Goal: Obtain resource: Obtain resource

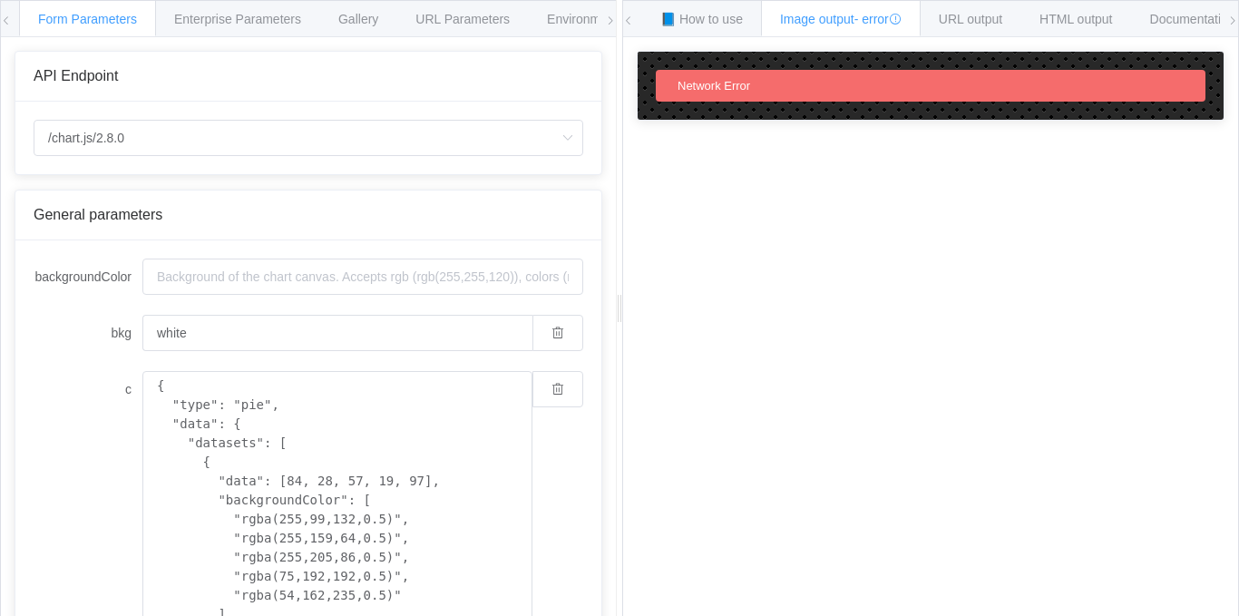
click at [7, 15] on icon at bounding box center [6, 20] width 11 height 11
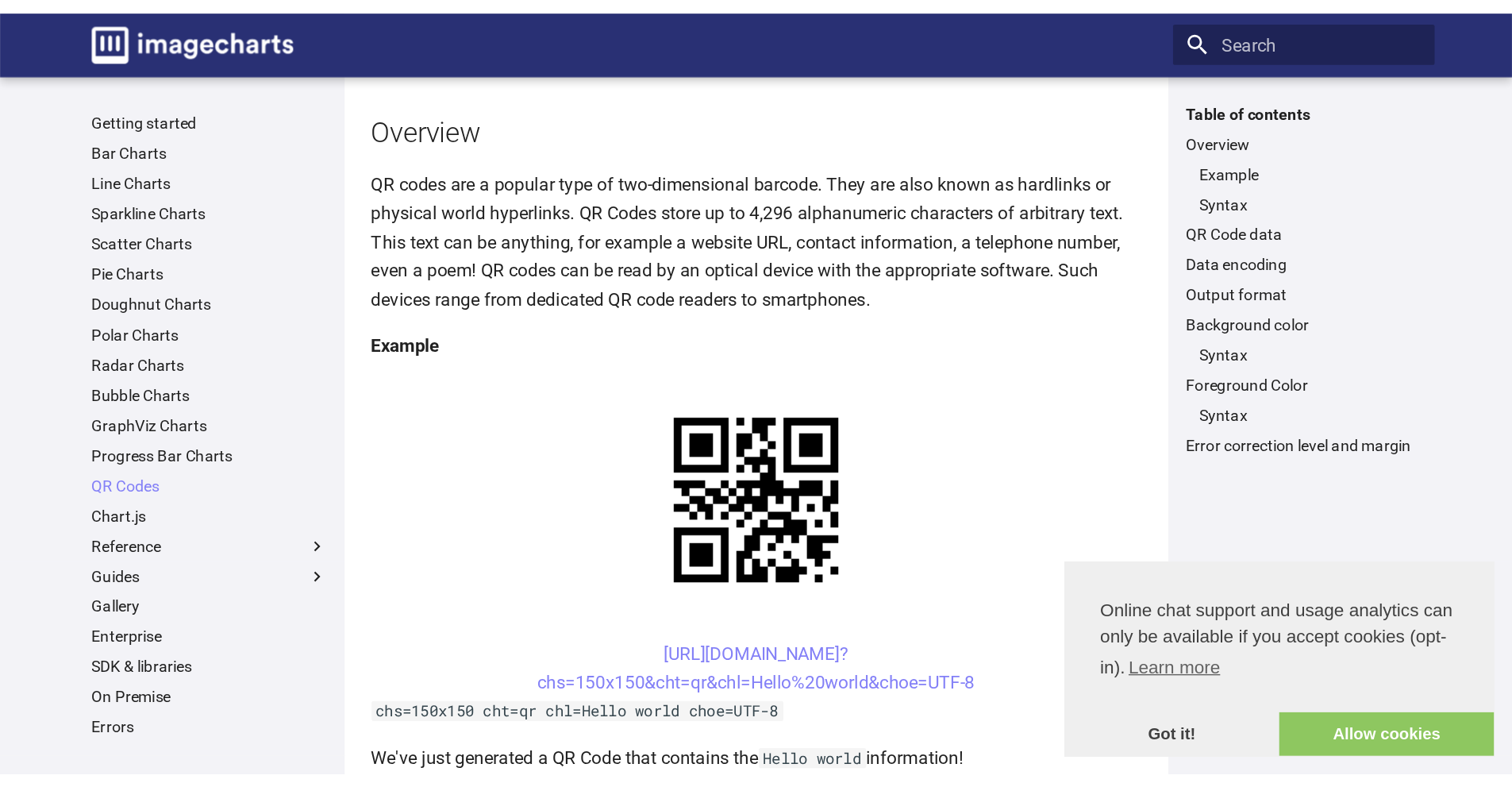
scroll to position [238, 0]
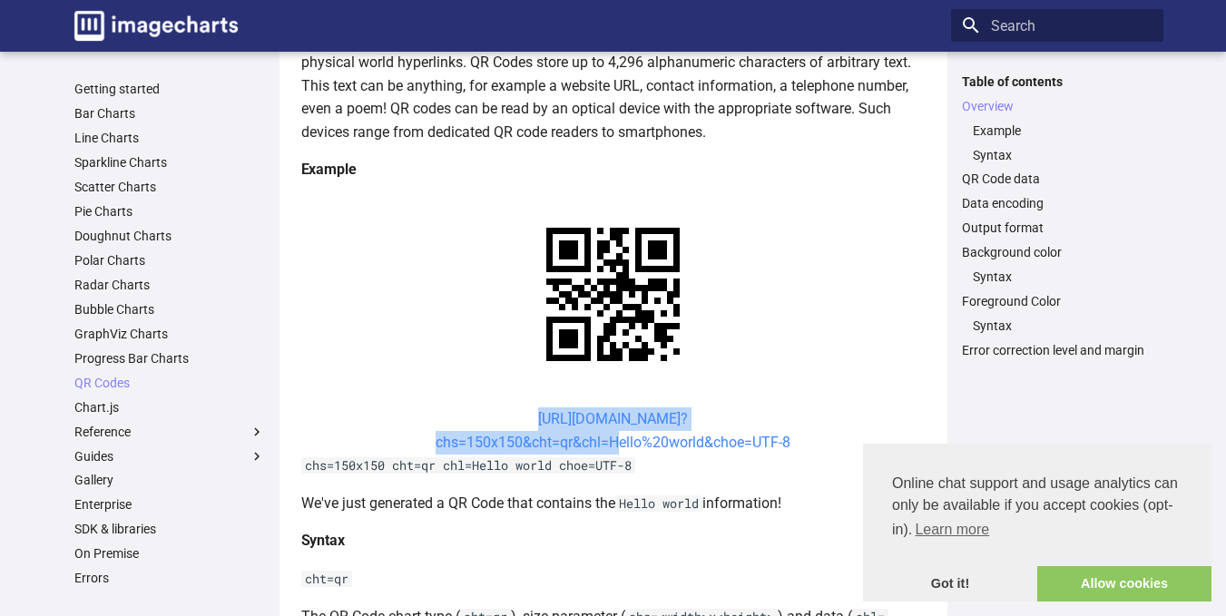
drag, startPoint x: 499, startPoint y: 417, endPoint x: 606, endPoint y: 435, distance: 108.6
click at [606, 435] on center "https://image-charts.com/chart? chs=150x150&cht=qr&chl=Hello%20world&choe=UTF-8" at bounding box center [613, 430] width 624 height 46
copy link "https://image-charts.com/chart? chs=150x150&cht=qr&chl="
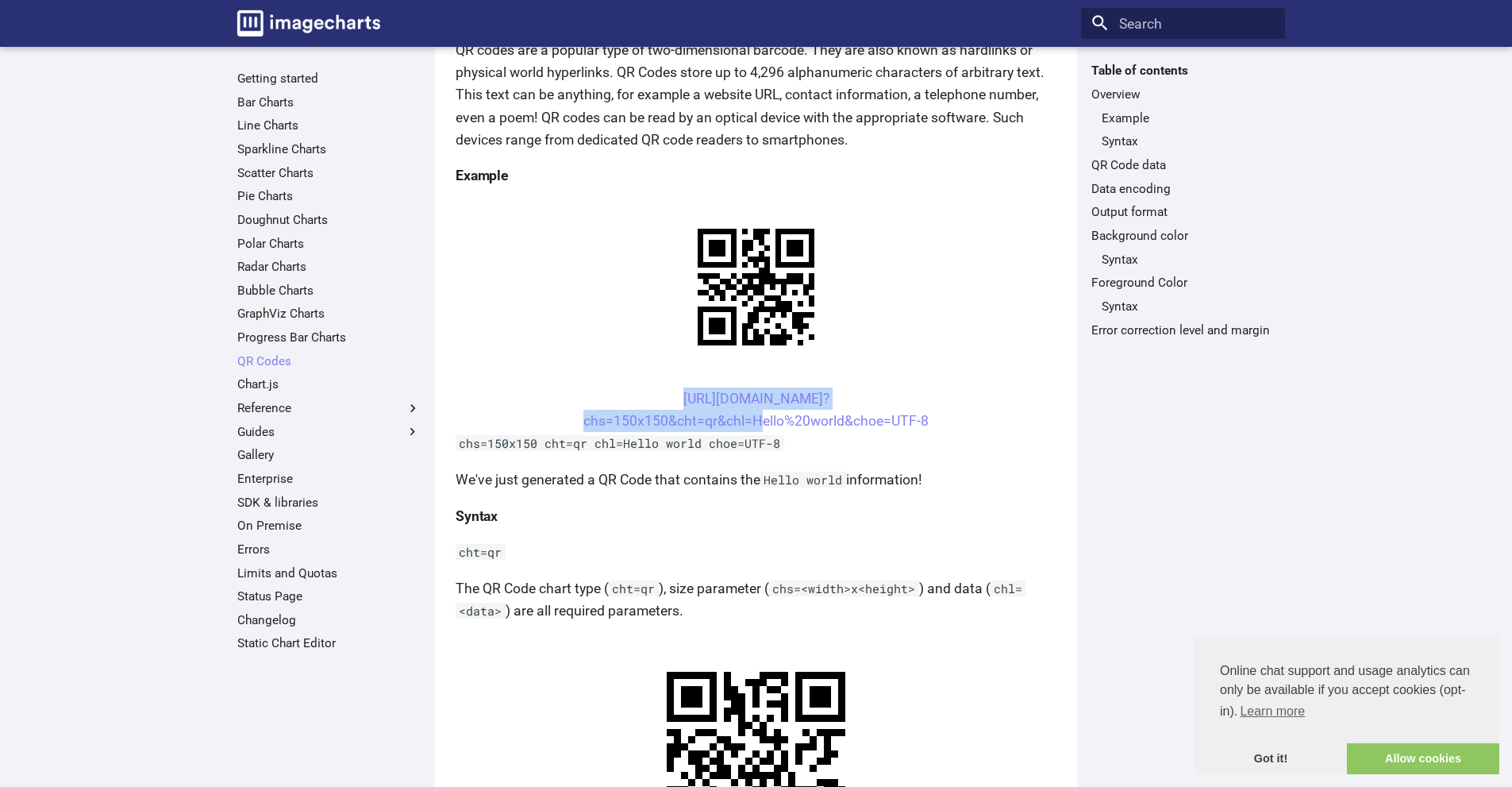
scroll to position [0, 0]
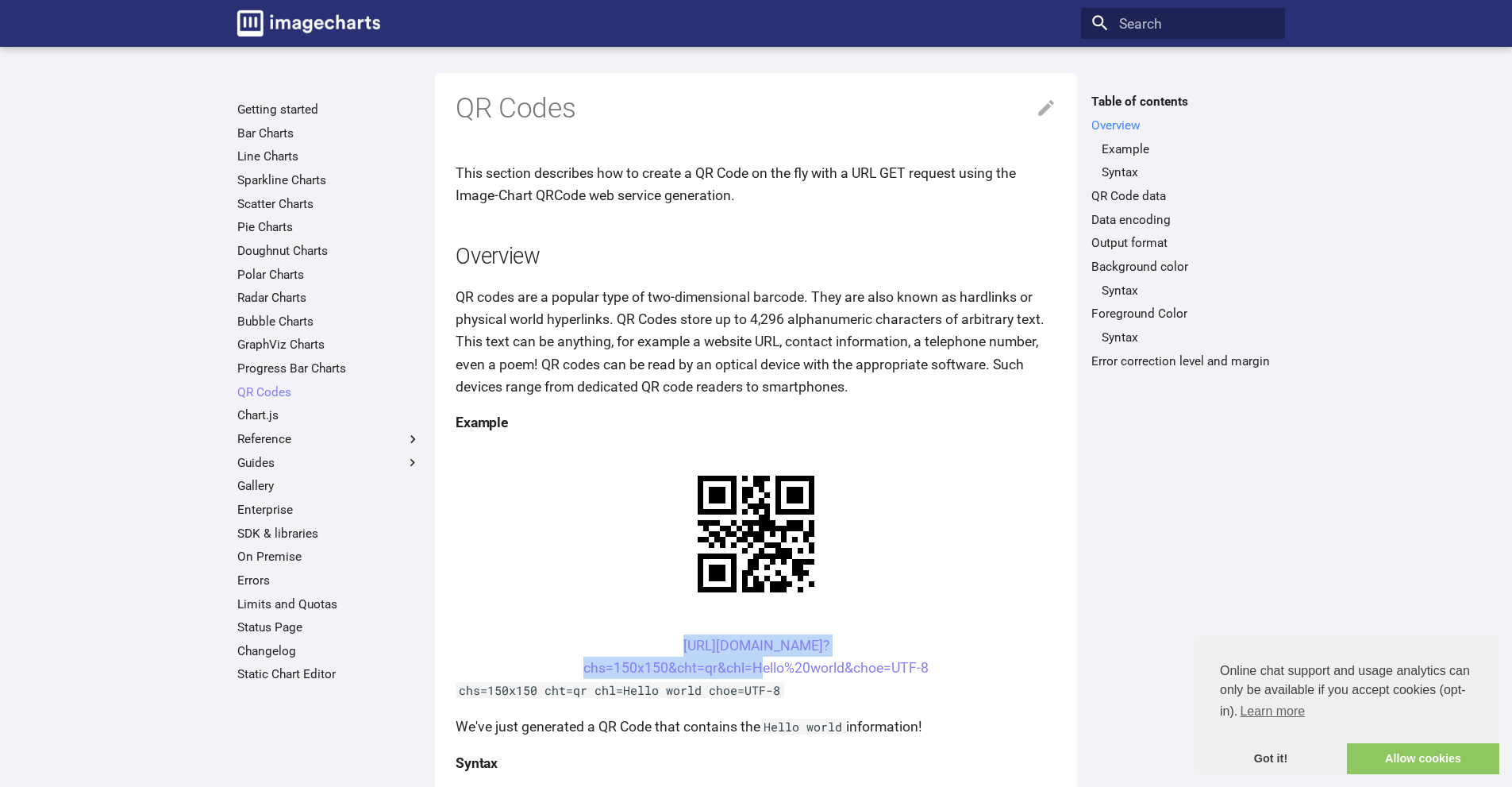
click at [1072, 122] on link "Overview" at bounding box center [1184, 125] width 184 height 16
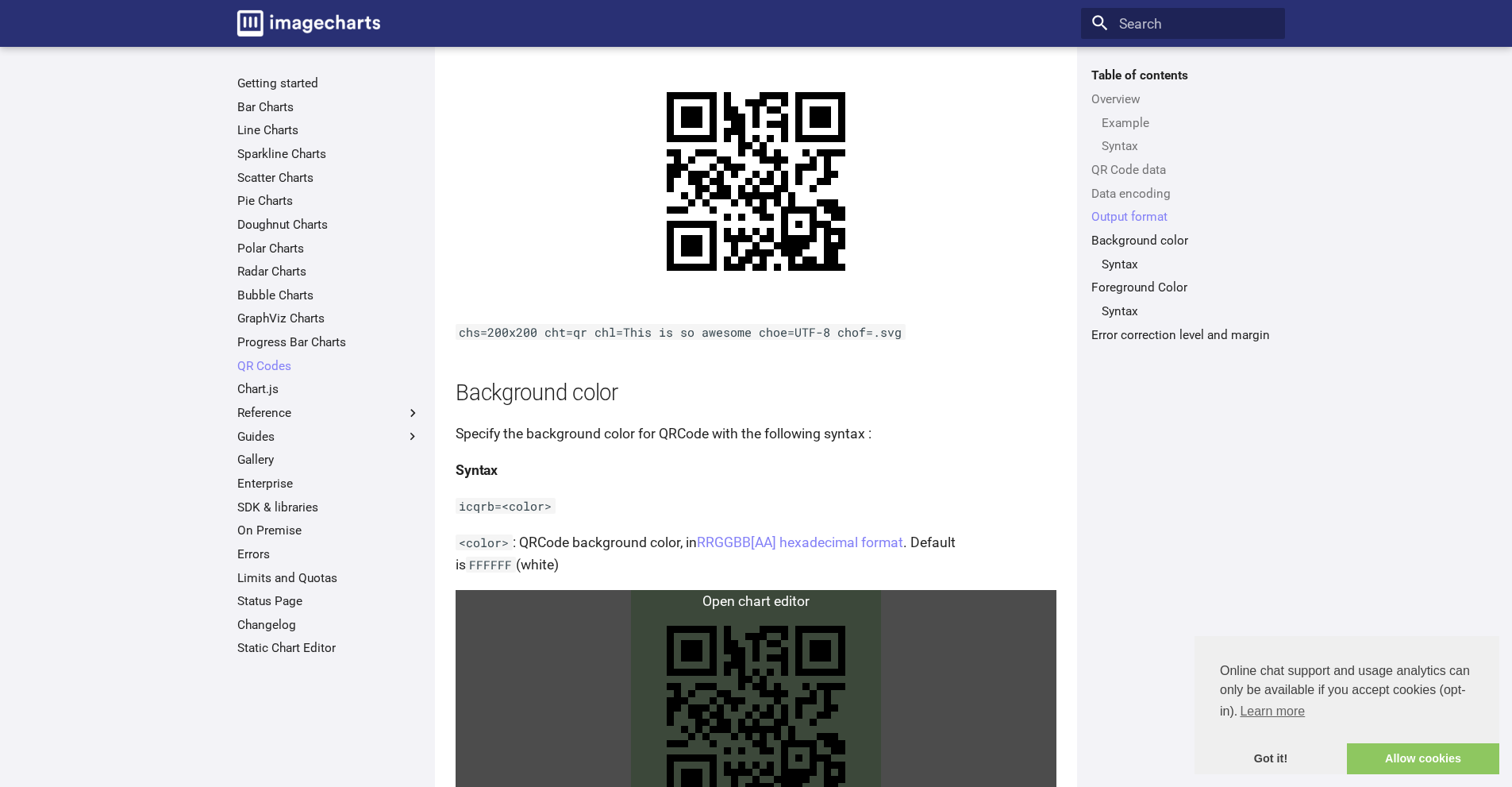
scroll to position [1929, 0]
